Goal: Task Accomplishment & Management: Manage account settings

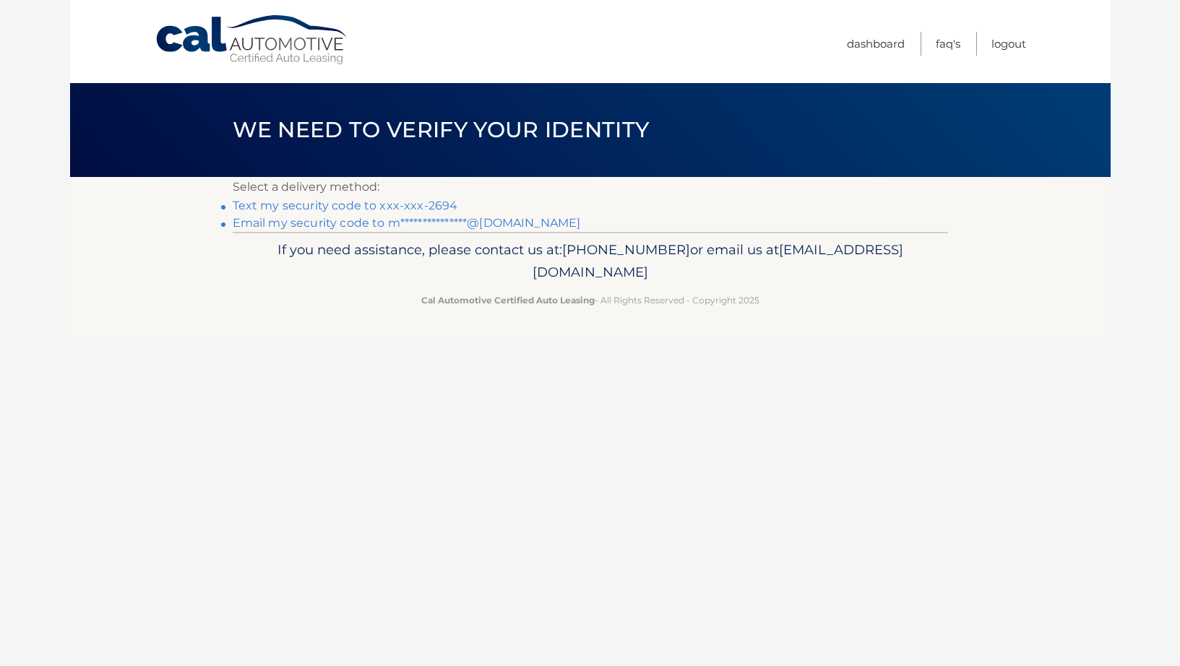
click at [319, 206] on link "Text my security code to xxx-xxx-2694" at bounding box center [345, 206] width 225 height 14
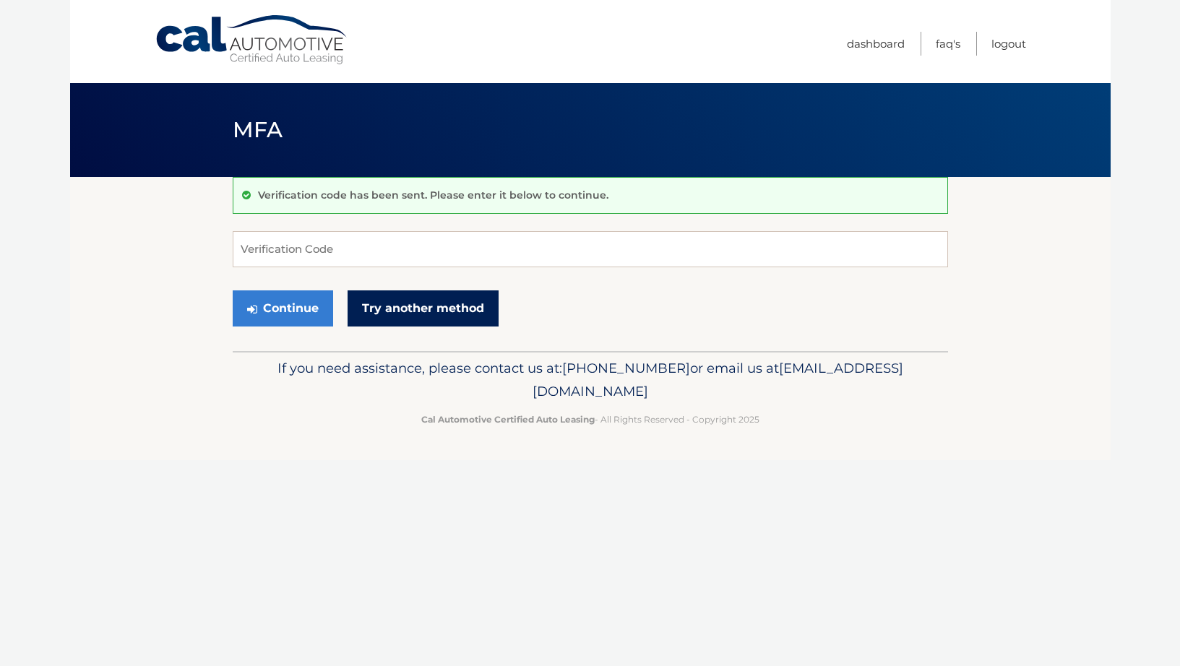
click at [470, 301] on link "Try another method" at bounding box center [422, 308] width 151 height 36
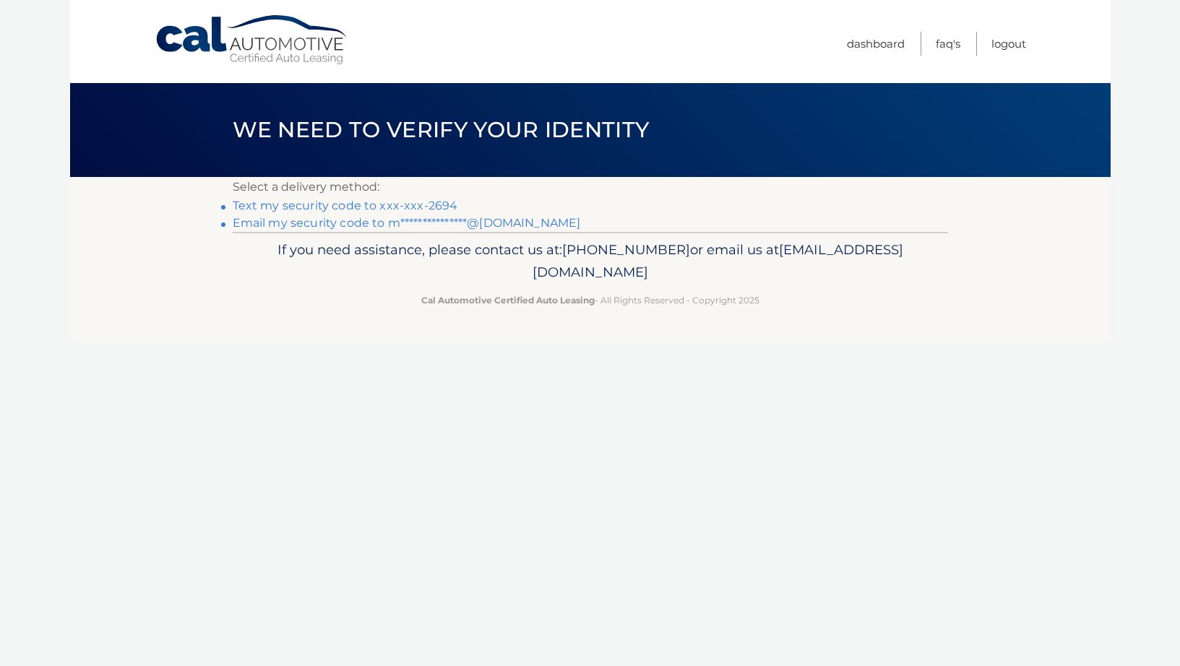
click at [366, 223] on link "**********" at bounding box center [407, 223] width 348 height 14
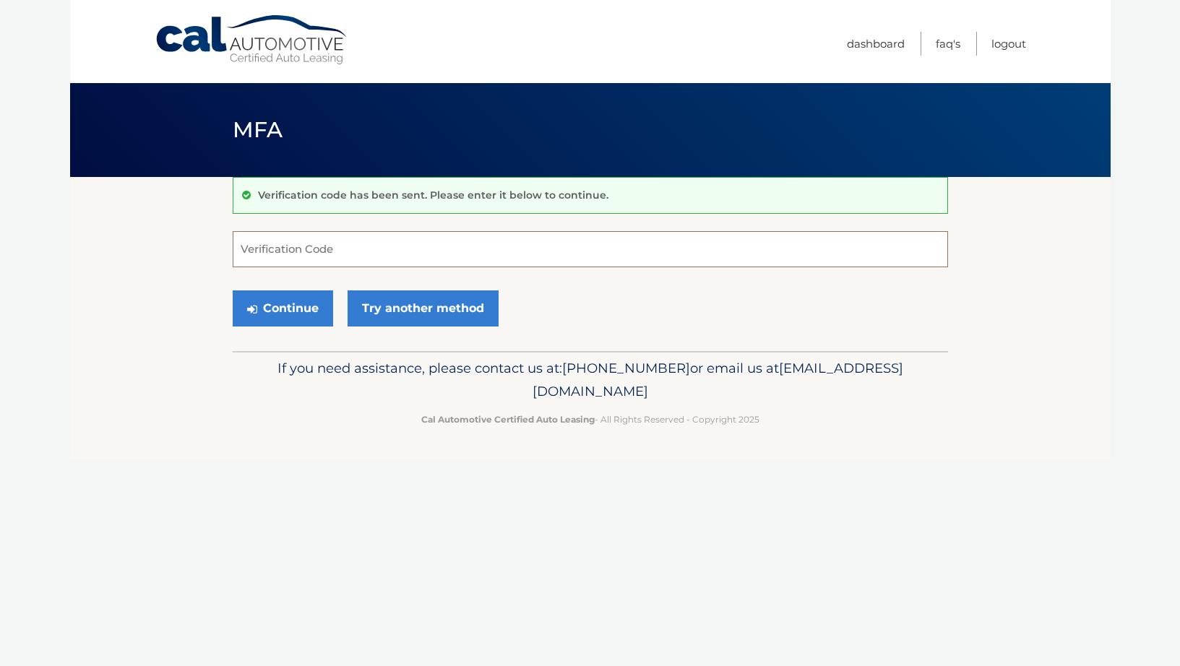
drag, startPoint x: 311, startPoint y: 265, endPoint x: 311, endPoint y: 255, distance: 10.1
click at [311, 262] on input "Verification Code" at bounding box center [590, 249] width 715 height 36
drag, startPoint x: 311, startPoint y: 255, endPoint x: 219, endPoint y: 225, distance: 97.3
click at [308, 243] on input "Verification Code" at bounding box center [590, 249] width 715 height 36
click at [326, 256] on input "Verification Code" at bounding box center [590, 249] width 715 height 36
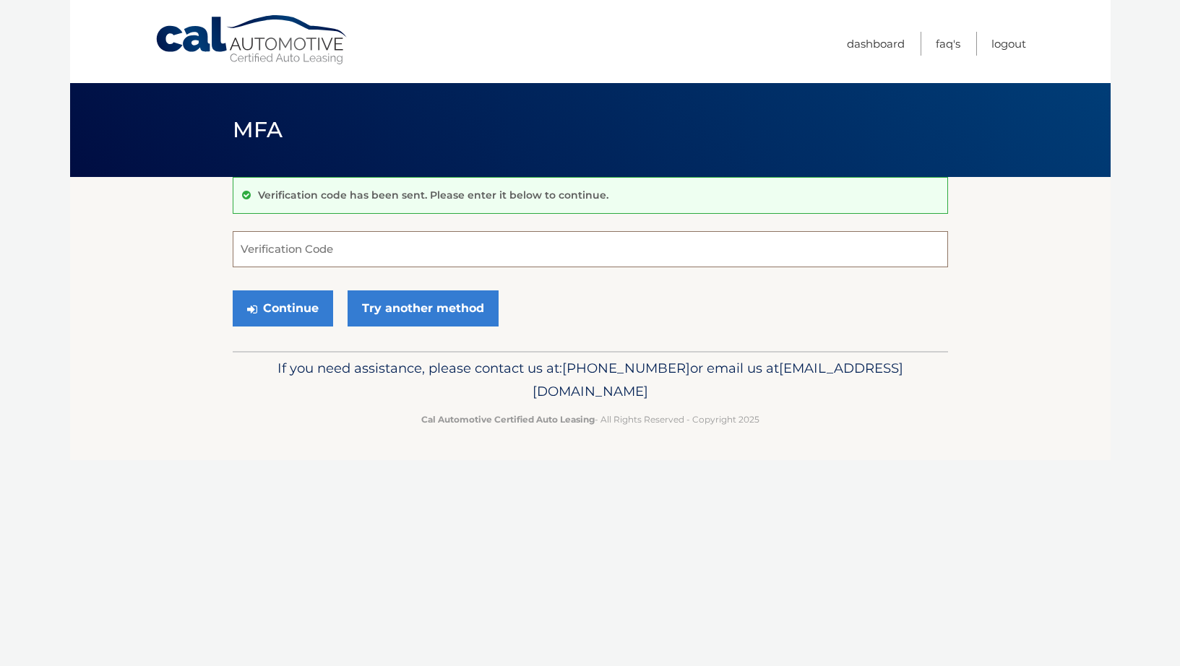
paste input "750963"
click at [288, 311] on button "Continue" at bounding box center [283, 308] width 100 height 36
click at [329, 254] on input "750963" at bounding box center [590, 249] width 715 height 36
type input "750963"
click at [305, 315] on button "Continue" at bounding box center [283, 308] width 100 height 36
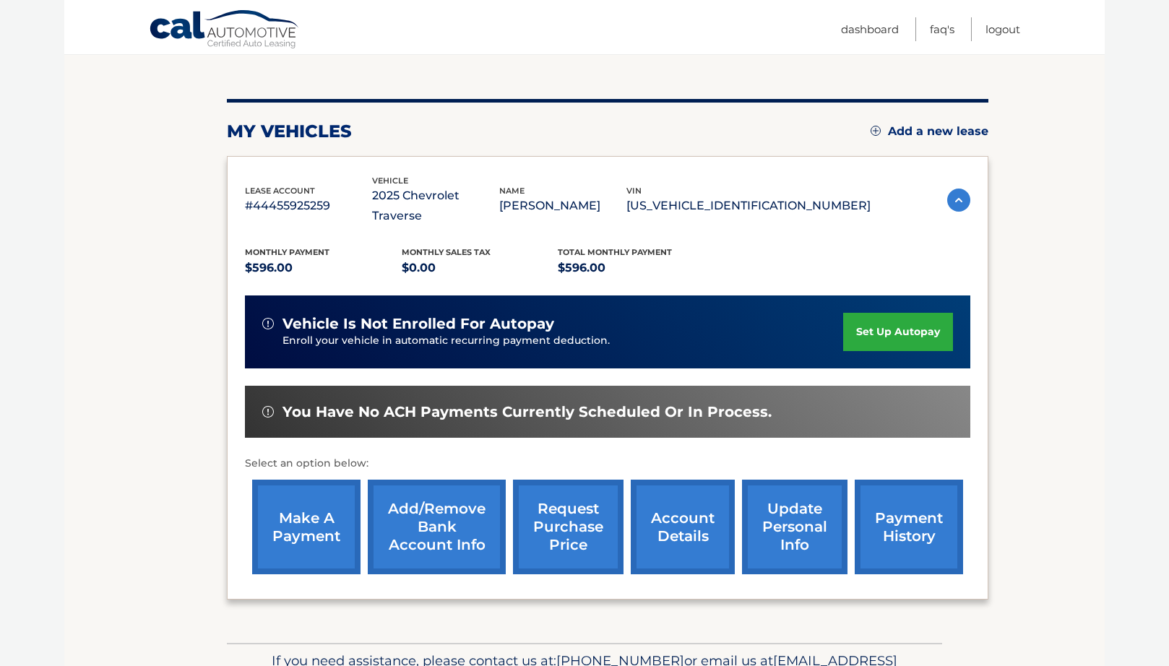
scroll to position [144, 0]
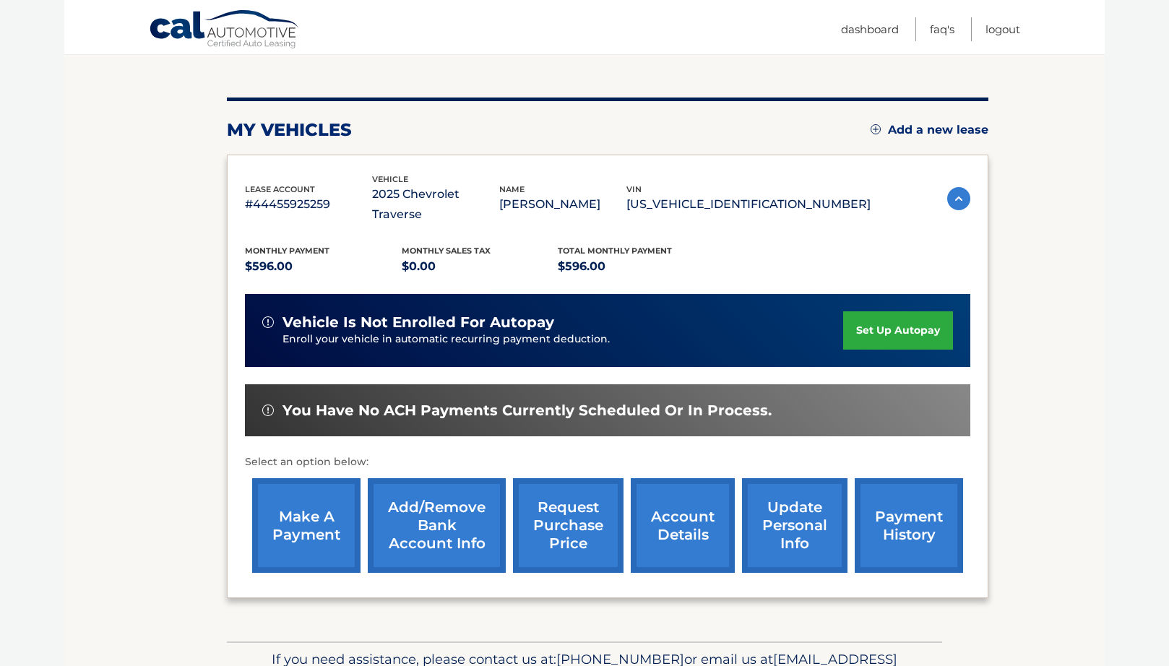
click at [851, 311] on link "set up autopay" at bounding box center [898, 330] width 110 height 38
click at [319, 501] on link "make a payment" at bounding box center [306, 525] width 108 height 95
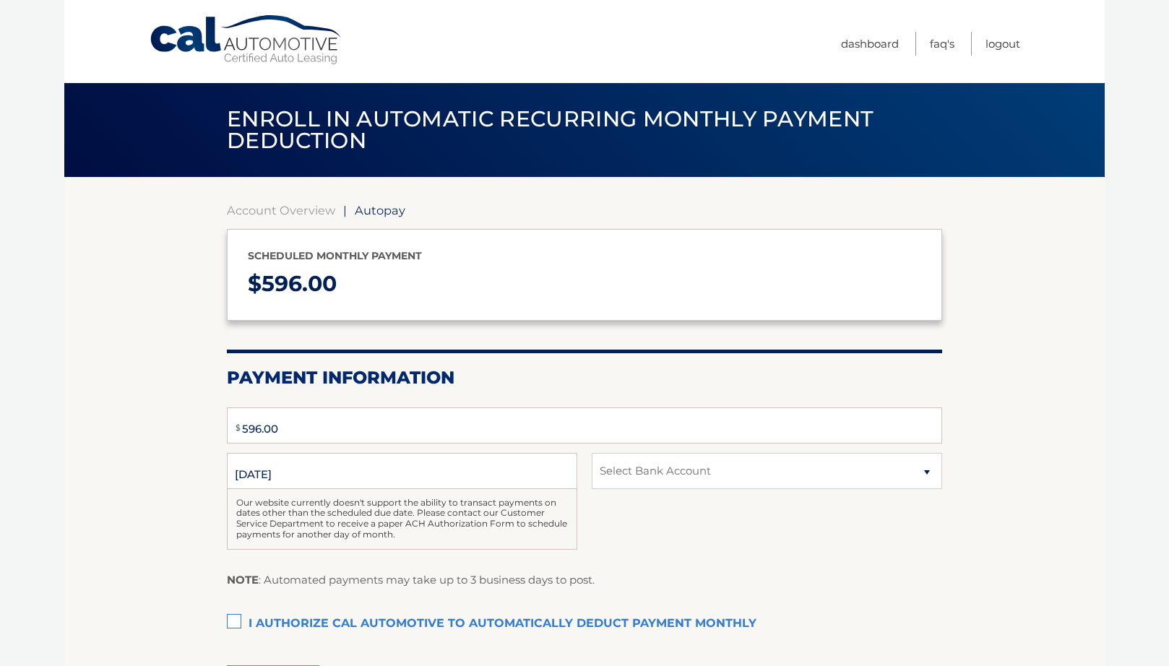
type input "596"
select select "YjFjYzEyN2YtM2JhNi00ZjEyLThkMGQtYjIyODJmZTdlZjMw"
click at [363, 462] on label "Date of First Deduction" at bounding box center [402, 459] width 350 height 12
click at [363, 462] on input "[DATE]" at bounding box center [402, 471] width 350 height 36
click at [319, 465] on input "[DATE]" at bounding box center [402, 471] width 350 height 36
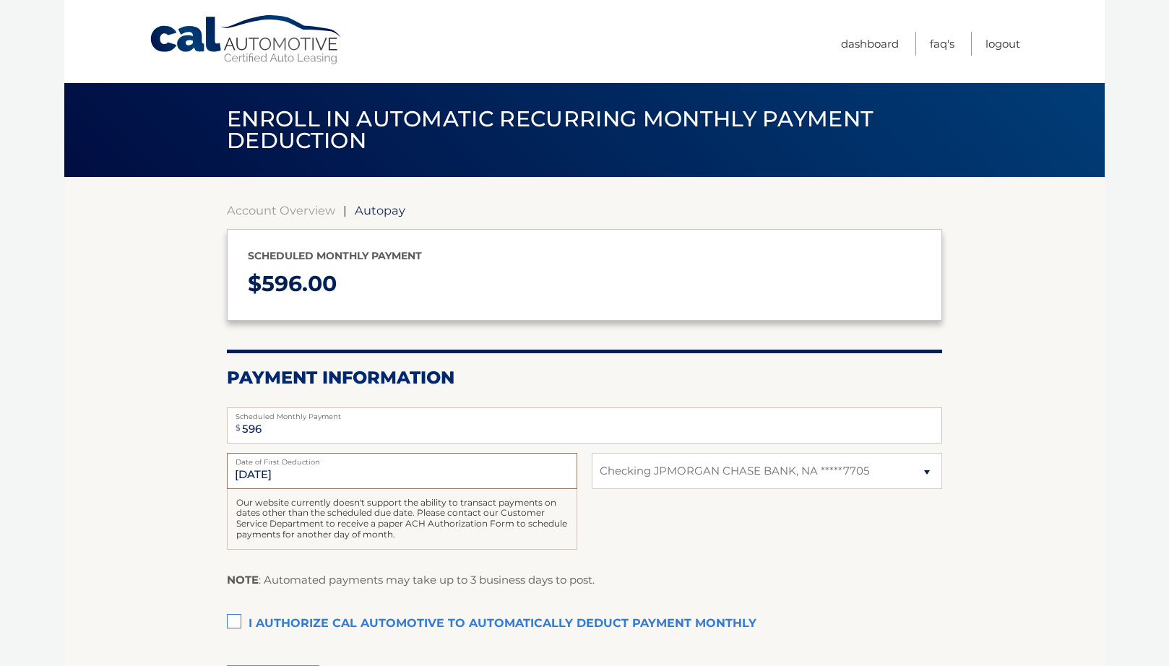
click at [259, 474] on input "[DATE]" at bounding box center [402, 471] width 350 height 36
drag, startPoint x: 330, startPoint y: 475, endPoint x: 350, endPoint y: 475, distance: 20.2
click at [332, 475] on input "[DATE]" at bounding box center [402, 471] width 350 height 36
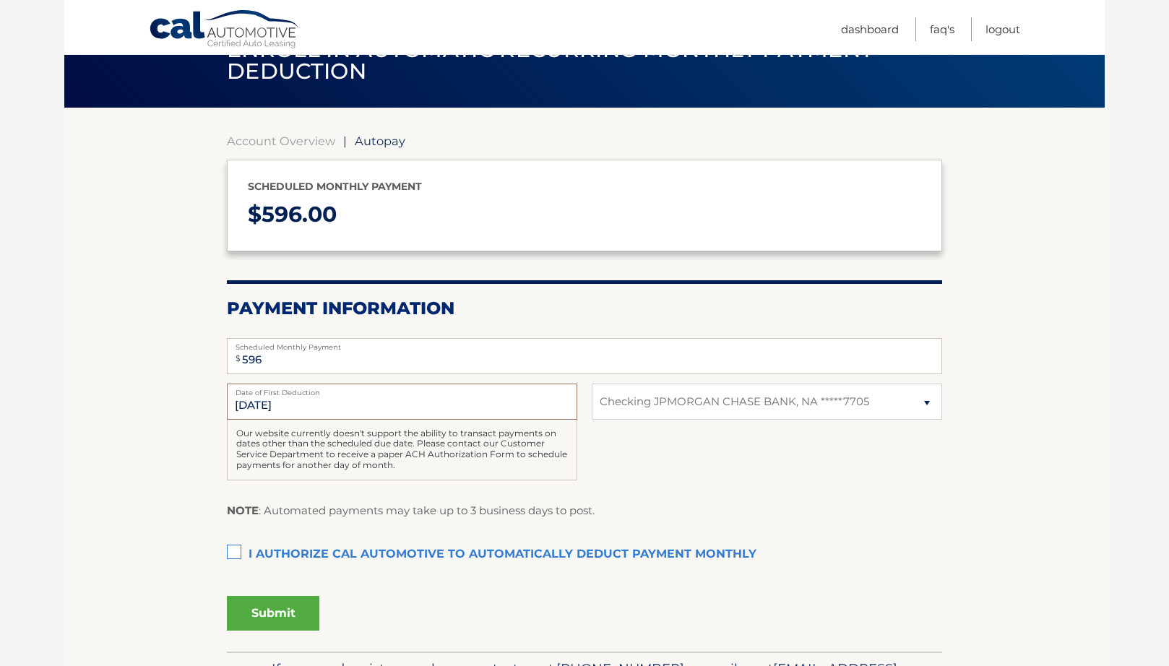
scroll to position [144, 0]
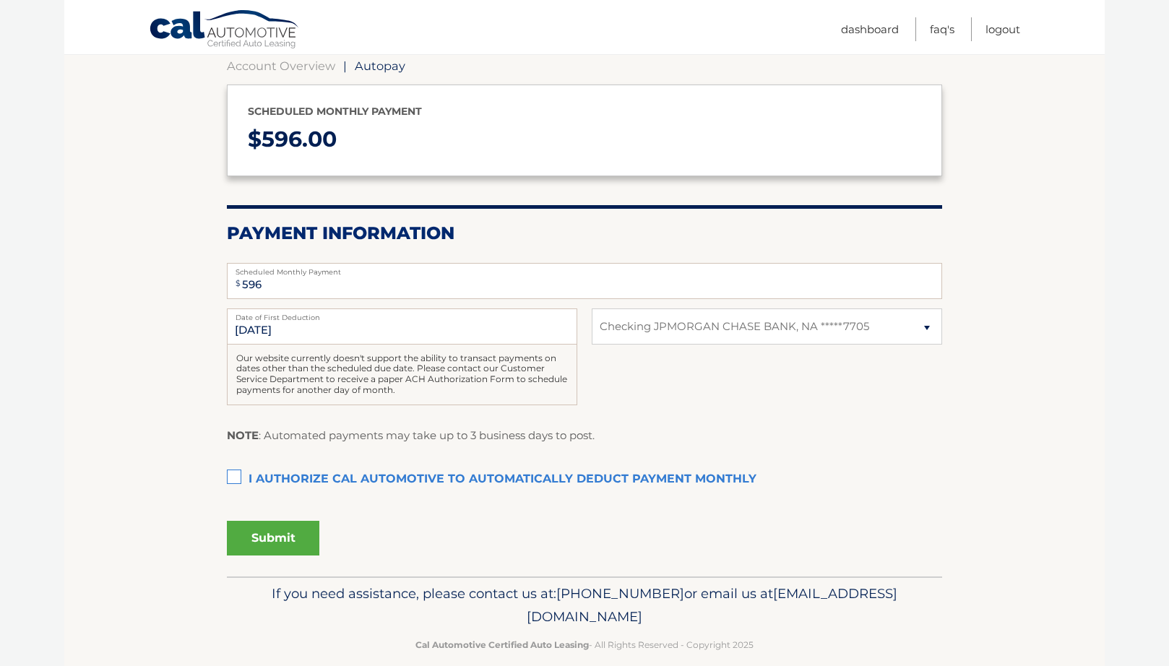
click at [285, 308] on fieldset "$ 596 Scheduled Monthly Payment Monthly Deduction cannot exceed amount of 2 mon…" at bounding box center [584, 415] width 715 height 323
drag, startPoint x: 285, startPoint y: 308, endPoint x: 285, endPoint y: 331, distance: 23.1
click at [285, 329] on input "[DATE]" at bounding box center [402, 326] width 350 height 36
click at [286, 331] on input "[DATE]" at bounding box center [402, 326] width 350 height 36
click at [285, 338] on input "[DATE]" at bounding box center [402, 326] width 350 height 36
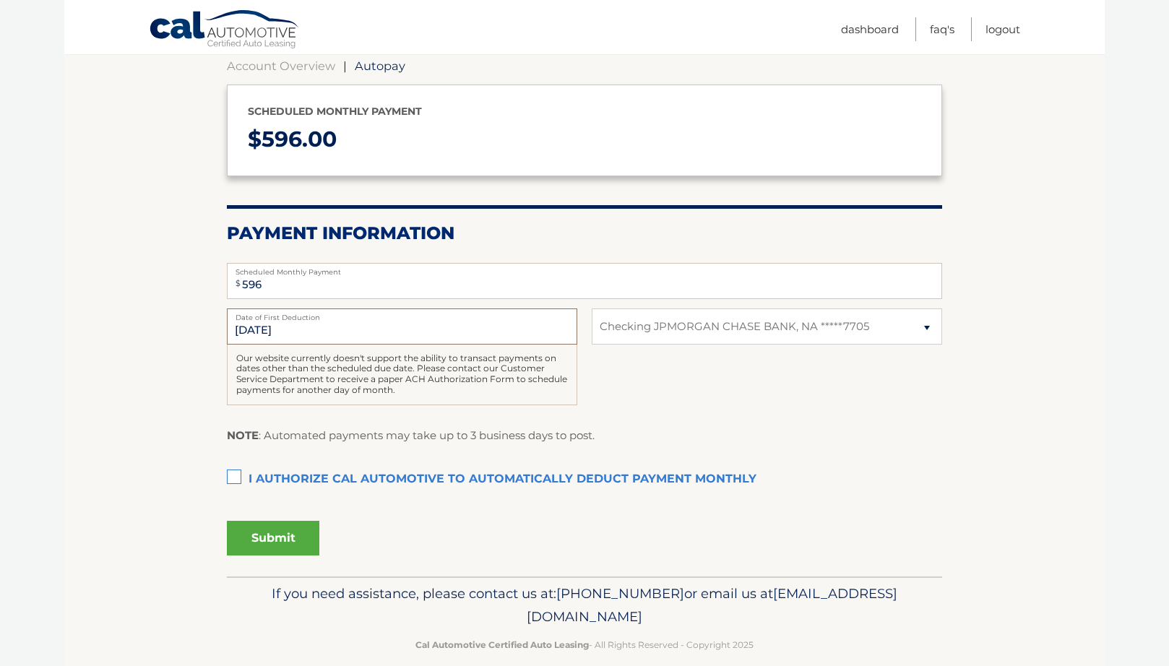
click at [286, 338] on input "[DATE]" at bounding box center [402, 326] width 350 height 36
drag, startPoint x: 286, startPoint y: 338, endPoint x: 297, endPoint y: 346, distance: 13.4
click at [301, 340] on input "[DATE]" at bounding box center [402, 326] width 350 height 36
click at [297, 342] on input "[DATE]" at bounding box center [402, 326] width 350 height 36
click at [342, 325] on input "[DATE]" at bounding box center [402, 326] width 350 height 36
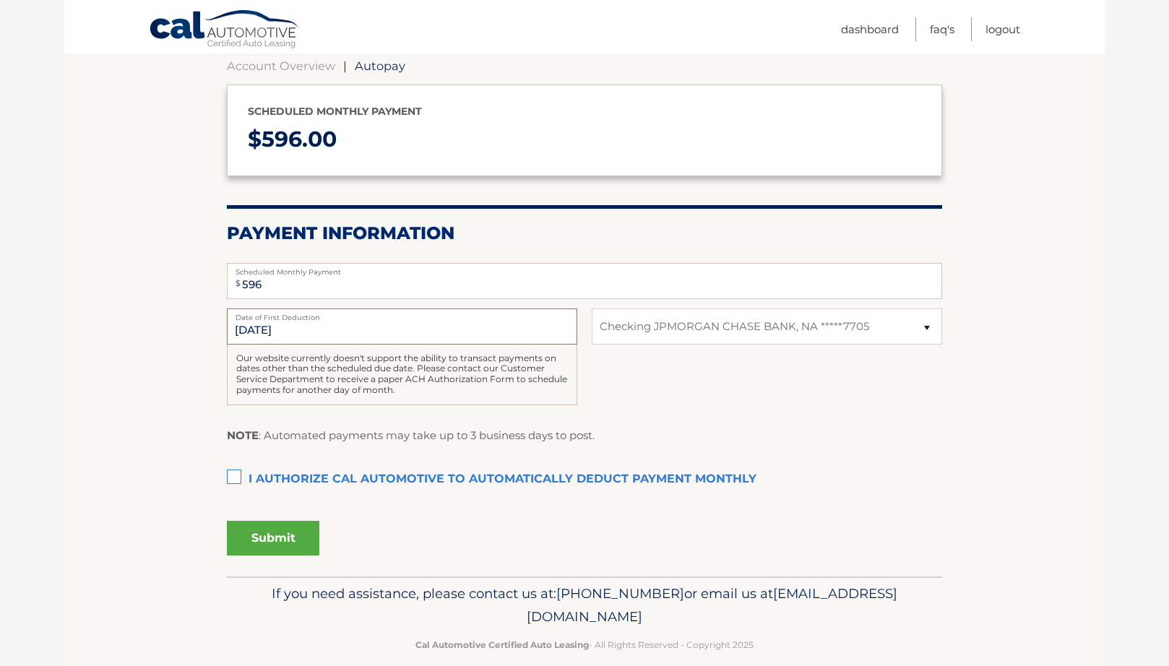
click at [343, 325] on input "[DATE]" at bounding box center [402, 326] width 350 height 36
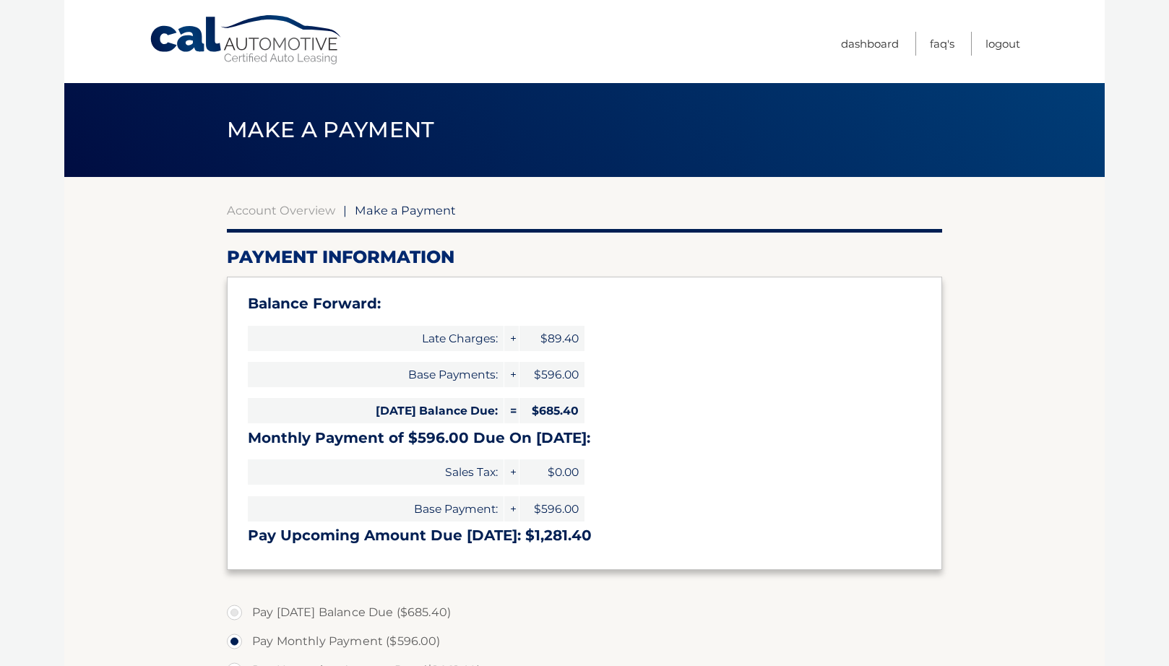
select select "YjFjYzEyN2YtM2JhNi00ZjEyLThkMGQtYjIyODJmZTdlZjMw"
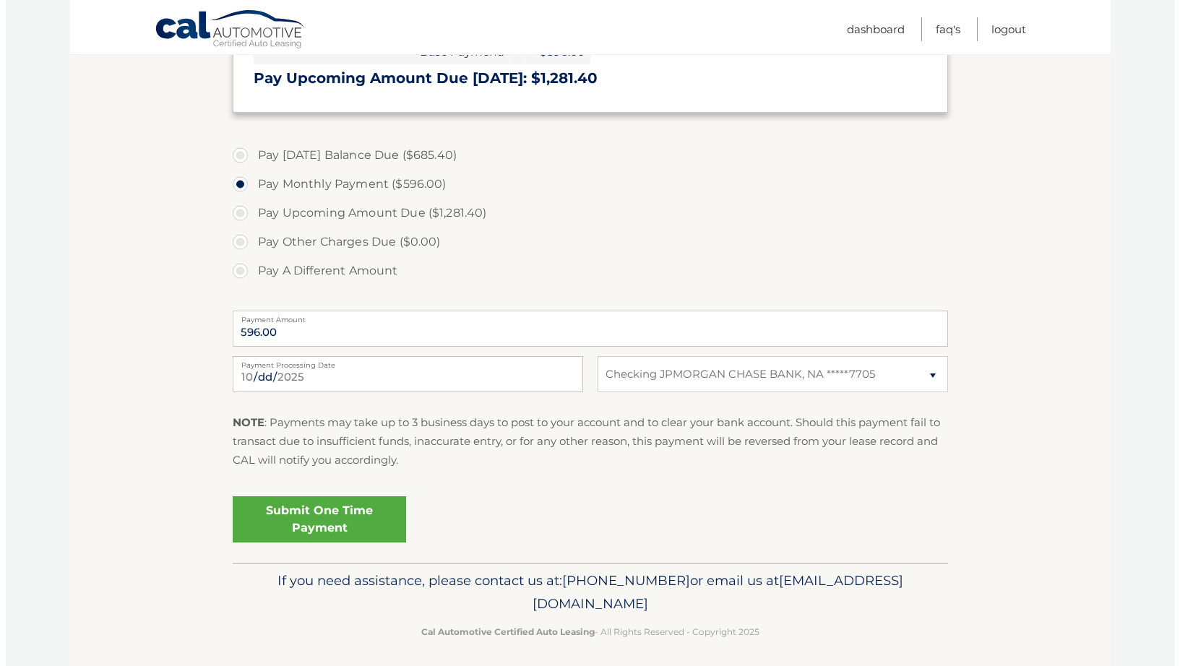
scroll to position [464, 0]
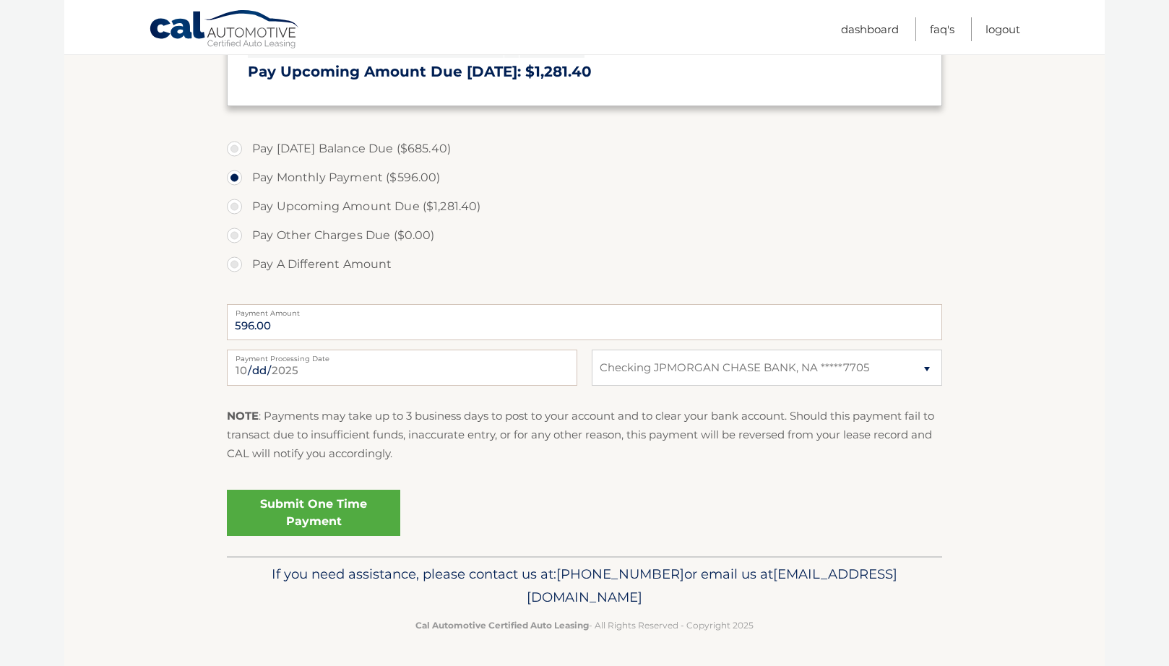
click at [357, 508] on link "Submit One Time Payment" at bounding box center [313, 513] width 173 height 46
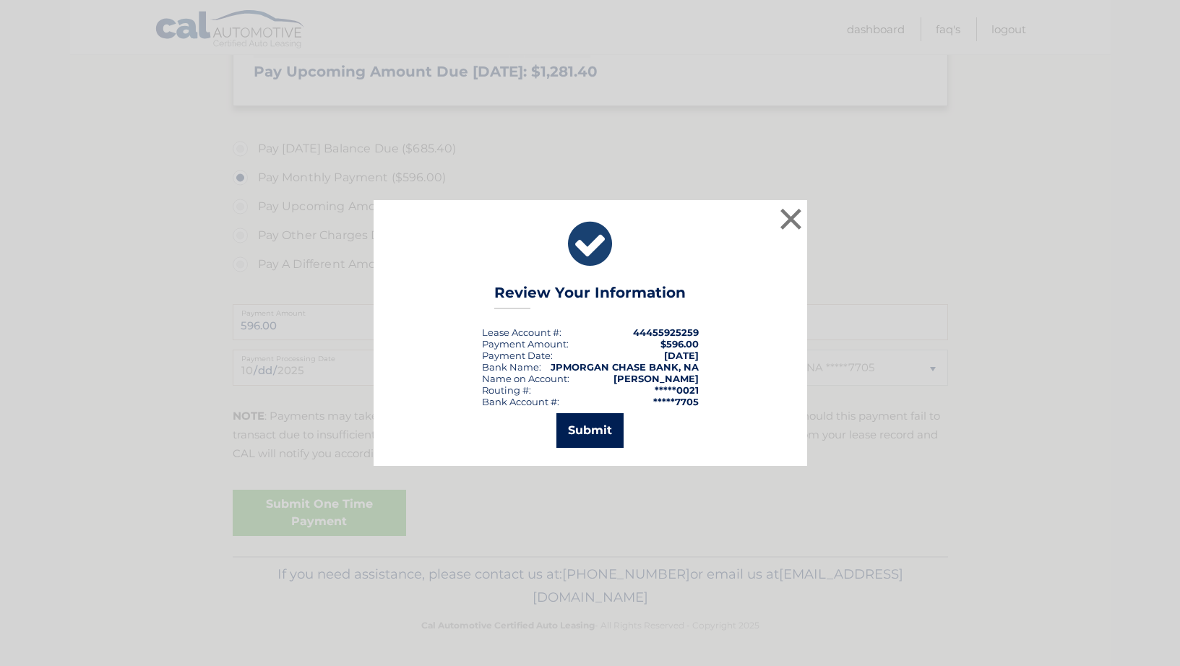
click at [590, 435] on button "Submit" at bounding box center [589, 430] width 67 height 35
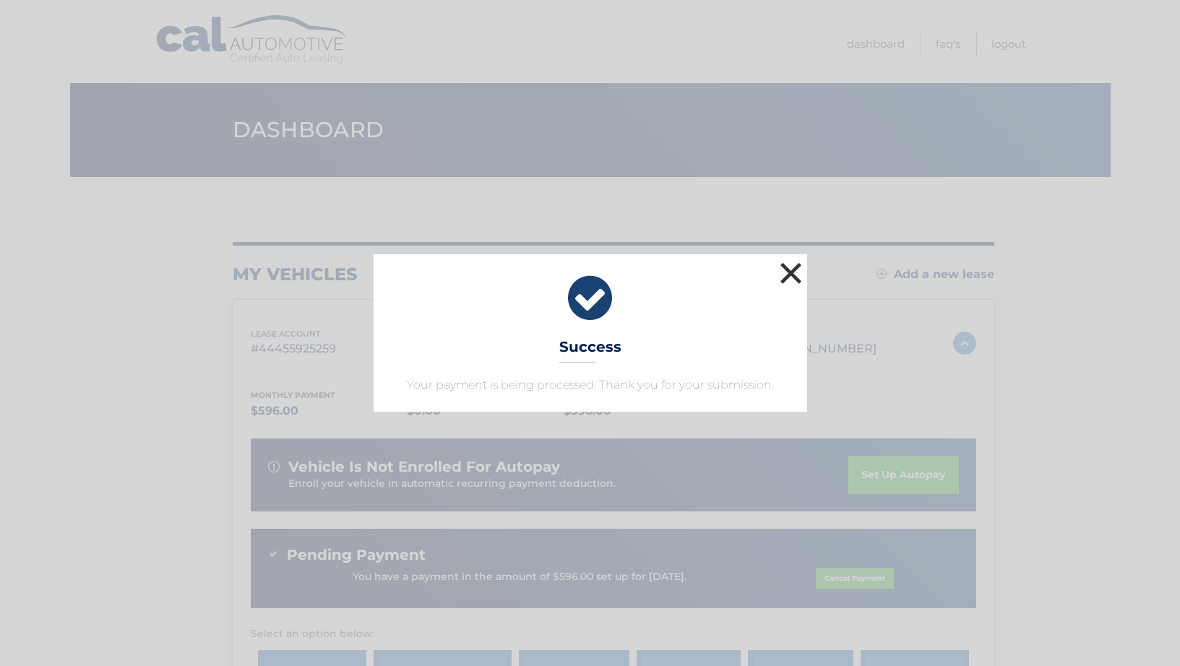
click at [800, 275] on button "×" at bounding box center [791, 273] width 29 height 29
